Goal: Information Seeking & Learning: Learn about a topic

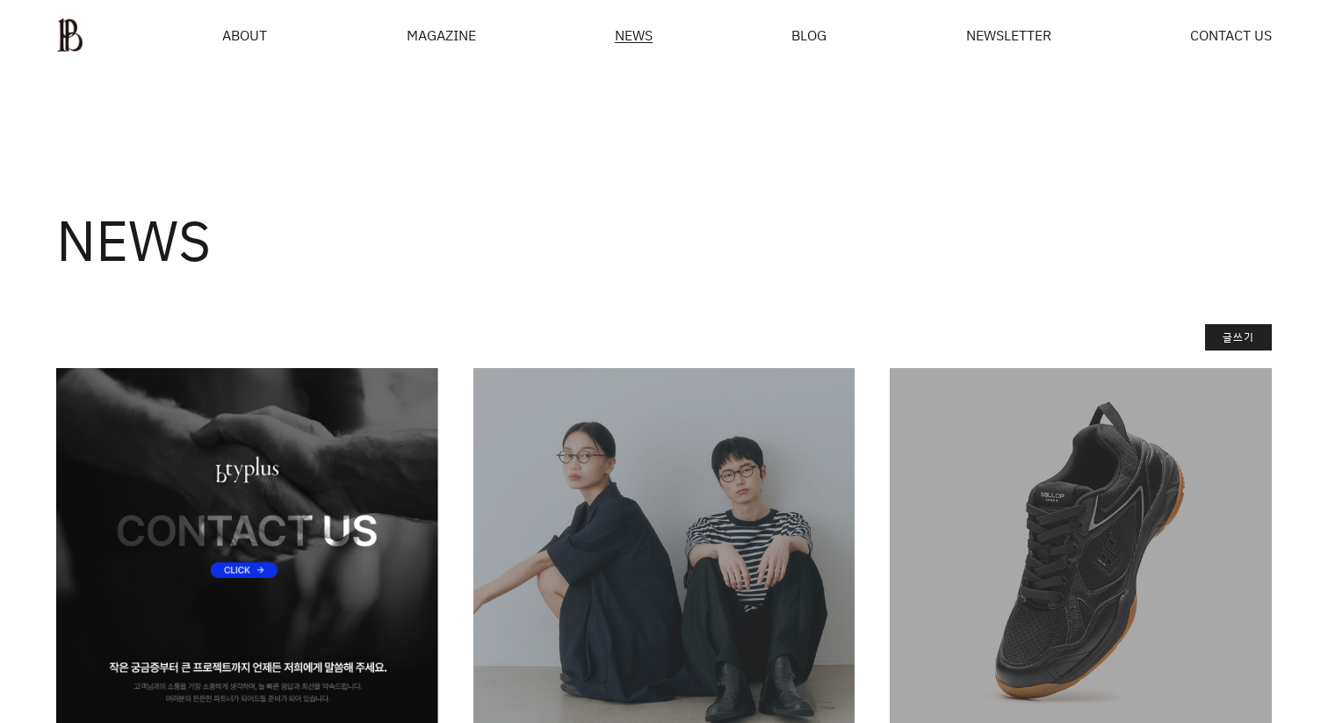
click at [304, 475] on img at bounding box center [247, 559] width 382 height 382
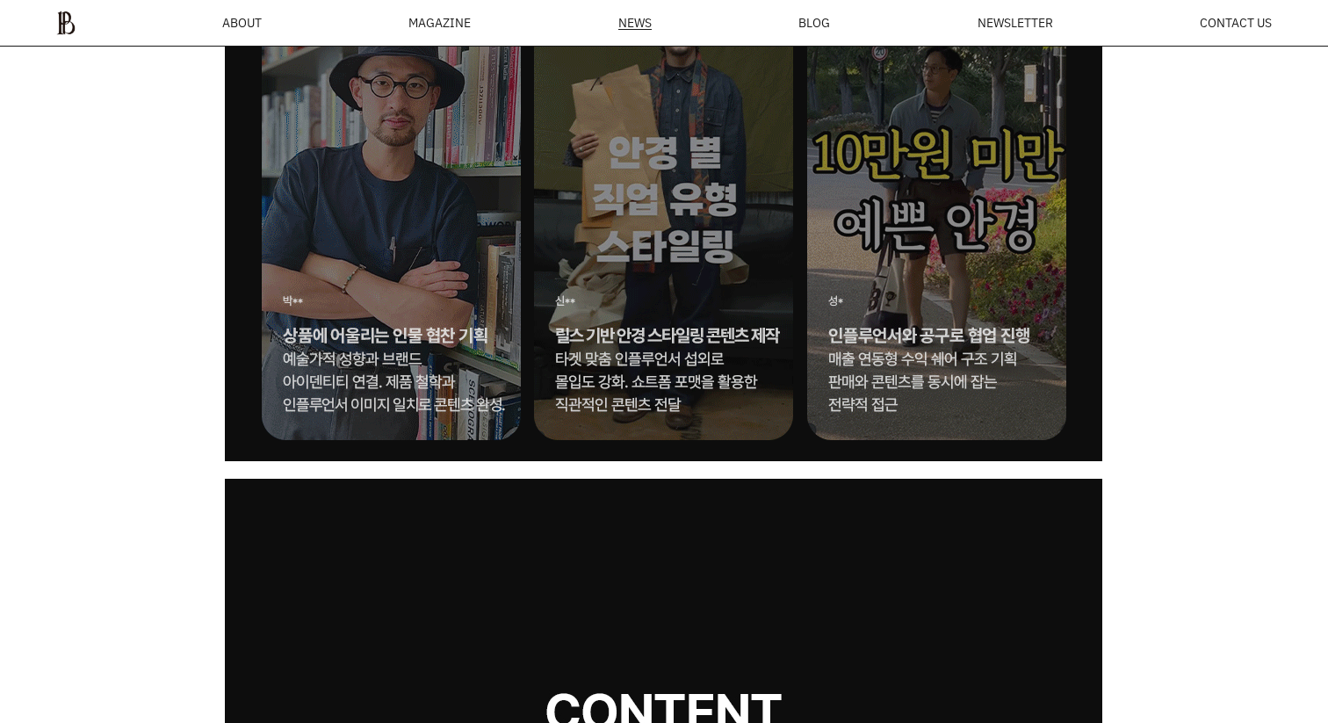
scroll to position [14026, 0]
